Goal: Task Accomplishment & Management: Manage account settings

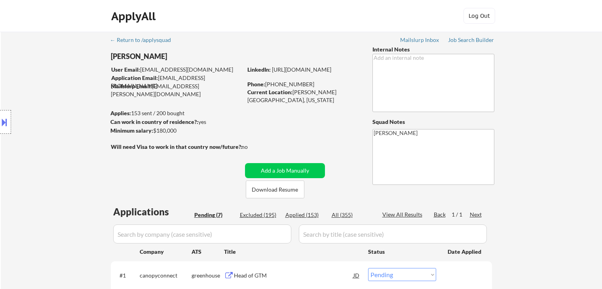
select select ""pending""
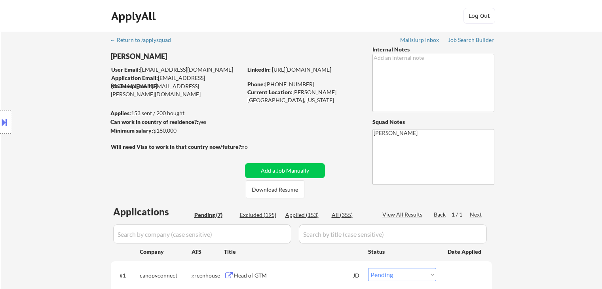
select select ""pending""
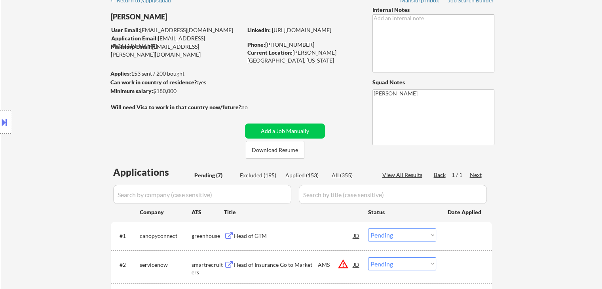
click at [49, 137] on div "Location Inclusions: [GEOGRAPHIC_DATA], [GEOGRAPHIC_DATA] [GEOGRAPHIC_DATA], [G…" at bounding box center [71, 122] width 142 height 147
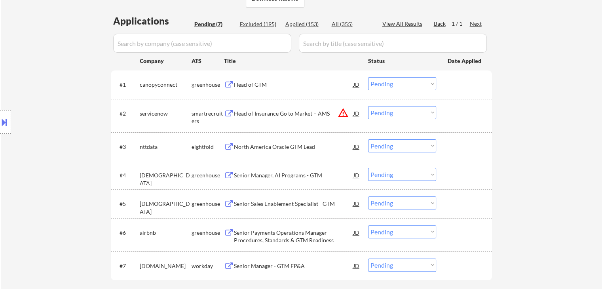
scroll to position [198, 0]
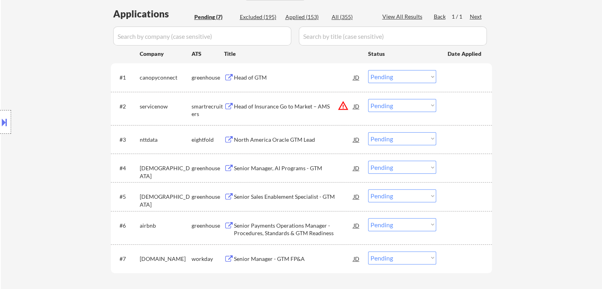
click at [46, 142] on div "Location Inclusions: [GEOGRAPHIC_DATA], [GEOGRAPHIC_DATA] [GEOGRAPHIC_DATA], [G…" at bounding box center [71, 122] width 142 height 147
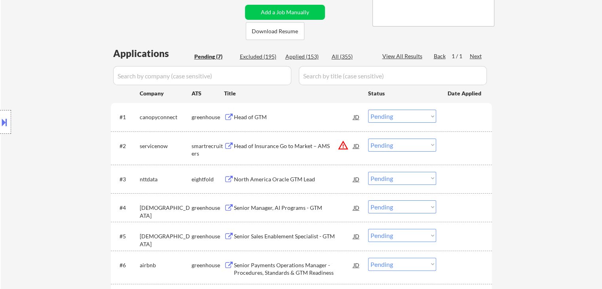
click at [49, 143] on div "Location Inclusions: [GEOGRAPHIC_DATA], [GEOGRAPHIC_DATA] [GEOGRAPHIC_DATA], [G…" at bounding box center [71, 122] width 142 height 147
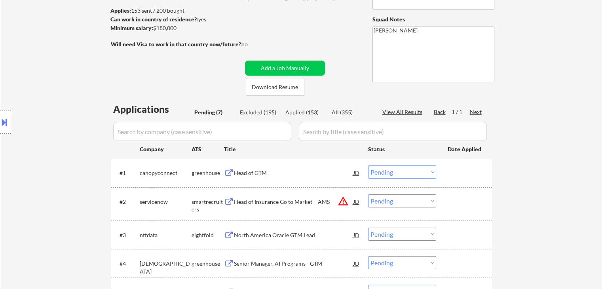
scroll to position [79, 0]
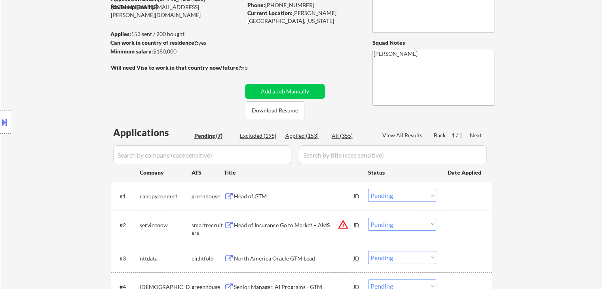
click at [185, 89] on div "← Return to /applysquad Mailslurp Inbox Job Search Builder [PERSON_NAME] User E…" at bounding box center [301, 186] width 395 height 468
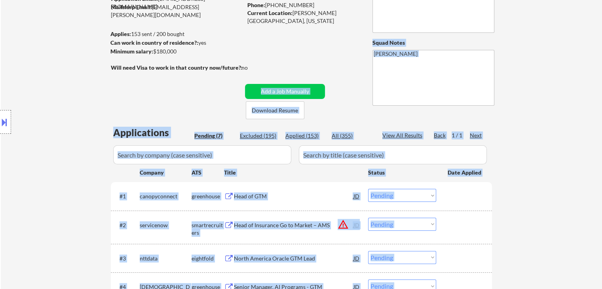
drag, startPoint x: 188, startPoint y: 65, endPoint x: 52, endPoint y: 76, distance: 136.6
click at [89, 57] on body "← Return to /applysquad Mailslurp Inbox Job Search Builder [PERSON_NAME] User E…" at bounding box center [301, 65] width 602 height 289
click at [48, 76] on div "Location Inclusions: [GEOGRAPHIC_DATA], [GEOGRAPHIC_DATA] [GEOGRAPHIC_DATA], [G…" at bounding box center [71, 122] width 142 height 147
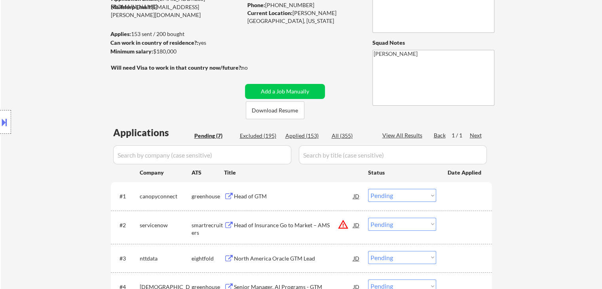
click at [48, 76] on div "Location Inclusions: [GEOGRAPHIC_DATA], [GEOGRAPHIC_DATA] [GEOGRAPHIC_DATA], [G…" at bounding box center [71, 122] width 142 height 147
click at [24, 78] on div "Location Inclusions: [GEOGRAPHIC_DATA], [GEOGRAPHIC_DATA] [GEOGRAPHIC_DATA], [G…" at bounding box center [71, 122] width 142 height 147
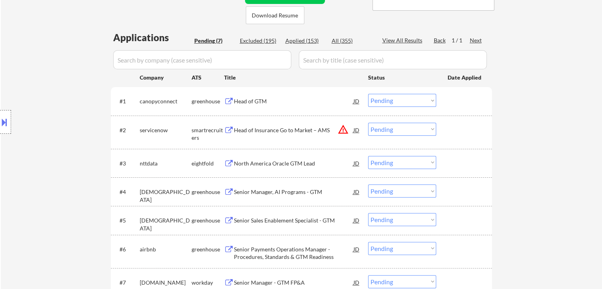
scroll to position [198, 0]
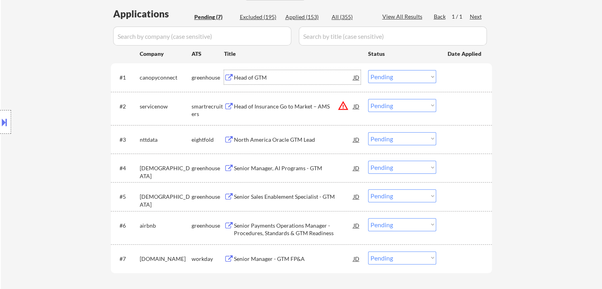
click at [247, 76] on div "Head of GTM" at bounding box center [294, 78] width 120 height 8
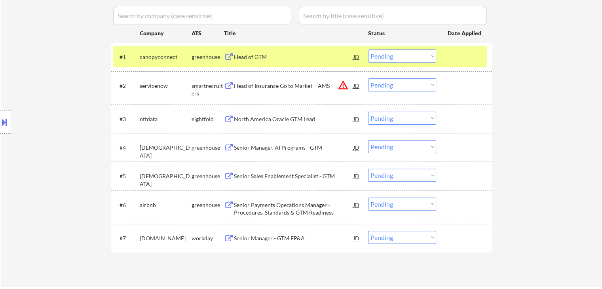
scroll to position [238, 0]
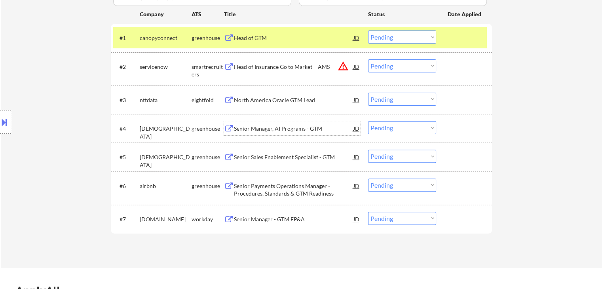
click at [265, 128] on div "Senior Manager, AI Programs - GTM" at bounding box center [294, 129] width 120 height 8
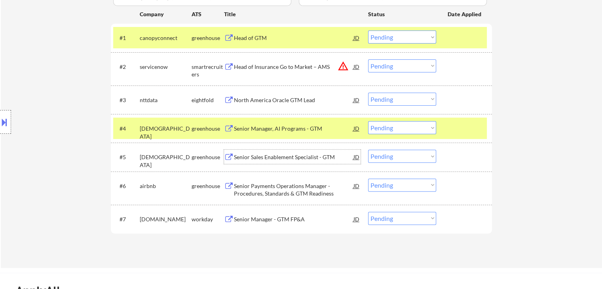
click at [267, 155] on div "Senior Sales Enablement Specialist - GTM" at bounding box center [294, 157] width 120 height 8
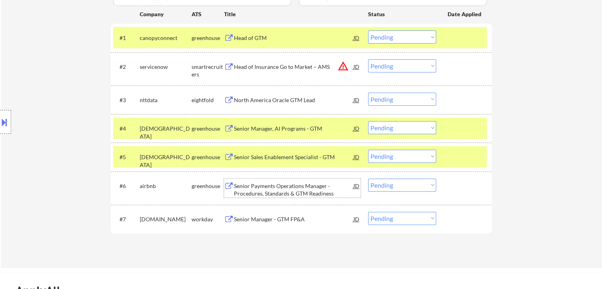
click at [252, 188] on div "Senior Payments Operations Manager - Procedures, Standards & GTM Readiness" at bounding box center [294, 189] width 120 height 15
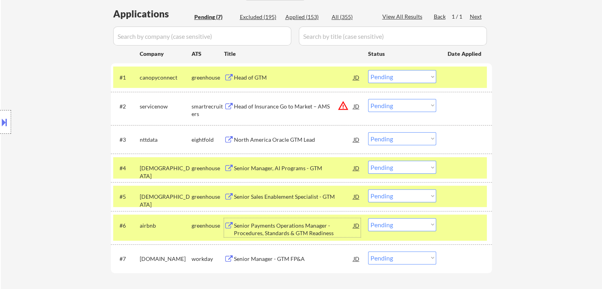
scroll to position [198, 0]
drag, startPoint x: 400, startPoint y: 74, endPoint x: 390, endPoint y: 81, distance: 12.5
click at [400, 74] on select "Choose an option... Pending Applied Excluded (Questions) Excluded (Expired) Exc…" at bounding box center [402, 76] width 68 height 13
click at [368, 70] on select "Choose an option... Pending Applied Excluded (Questions) Excluded (Expired) Exc…" at bounding box center [402, 76] width 68 height 13
select select ""pending""
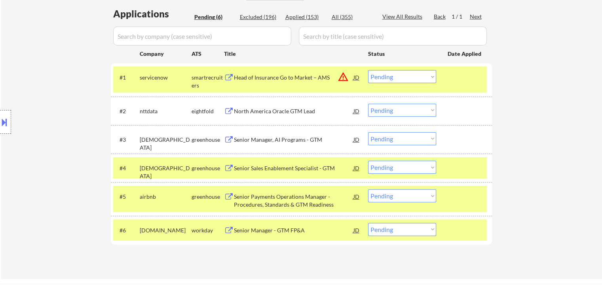
click at [405, 140] on select "Choose an option... Pending Applied Excluded (Questions) Excluded (Expired) Exc…" at bounding box center [402, 138] width 68 height 13
click at [368, 132] on select "Choose an option... Pending Applied Excluded (Questions) Excluded (Expired) Exc…" at bounding box center [402, 138] width 68 height 13
click at [49, 84] on div "Location Inclusions: [GEOGRAPHIC_DATA], [GEOGRAPHIC_DATA] [GEOGRAPHIC_DATA], [G…" at bounding box center [71, 122] width 142 height 147
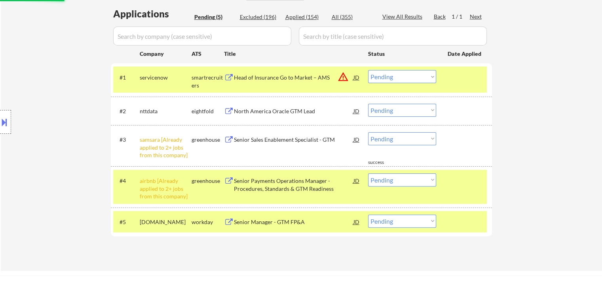
click at [49, 84] on div "Location Inclusions: [GEOGRAPHIC_DATA], [GEOGRAPHIC_DATA] [GEOGRAPHIC_DATA], [G…" at bounding box center [71, 122] width 142 height 147
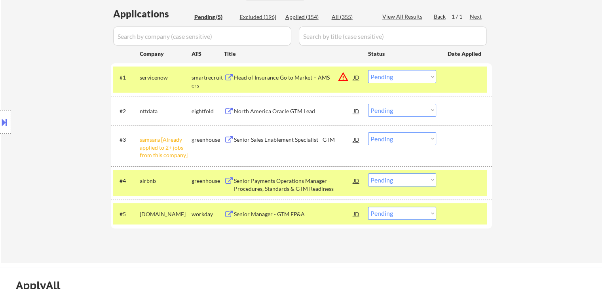
click at [49, 84] on div "Location Inclusions: [GEOGRAPHIC_DATA], [GEOGRAPHIC_DATA] [GEOGRAPHIC_DATA], [G…" at bounding box center [71, 122] width 142 height 147
click at [384, 142] on select "Choose an option... Pending Applied Excluded (Questions) Excluded (Expired) Exc…" at bounding box center [402, 138] width 68 height 13
click at [368, 132] on select "Choose an option... Pending Applied Excluded (Questions) Excluded (Expired) Exc…" at bounding box center [402, 138] width 68 height 13
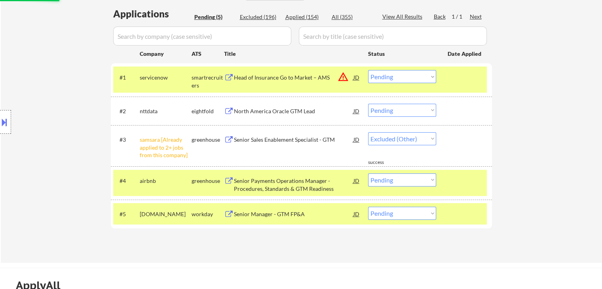
click at [23, 119] on div "Location Inclusions: [GEOGRAPHIC_DATA], [GEOGRAPHIC_DATA] [GEOGRAPHIC_DATA], [G…" at bounding box center [71, 122] width 142 height 147
select select ""pending""
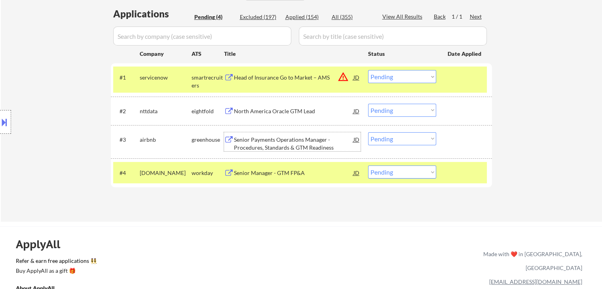
click at [293, 144] on div "Senior Payments Operations Manager - Procedures, Standards & GTM Readiness" at bounding box center [294, 143] width 120 height 15
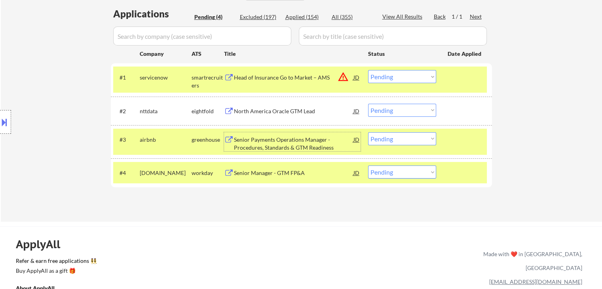
click at [239, 207] on div "← Return to /applysquad Mailslurp Inbox Job Search Builder [PERSON_NAME] User E…" at bounding box center [301, 25] width 395 height 382
click at [84, 86] on div "Location Inclusions: [GEOGRAPHIC_DATA], [GEOGRAPHIC_DATA] [GEOGRAPHIC_DATA], [G…" at bounding box center [71, 122] width 142 height 147
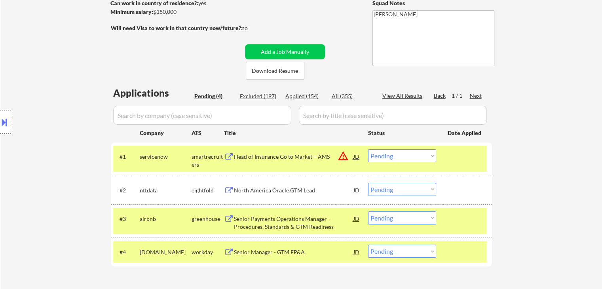
scroll to position [40, 0]
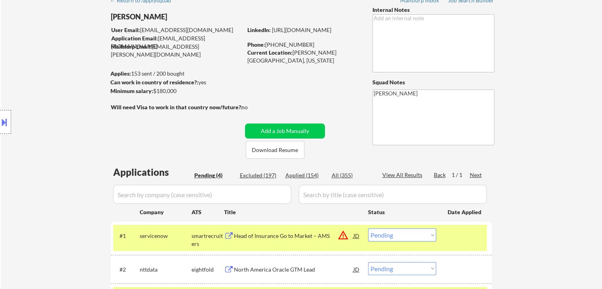
click at [54, 116] on div "Location Inclusions: [GEOGRAPHIC_DATA], [GEOGRAPHIC_DATA] [GEOGRAPHIC_DATA], [G…" at bounding box center [71, 122] width 142 height 147
